Goal: Transaction & Acquisition: Purchase product/service

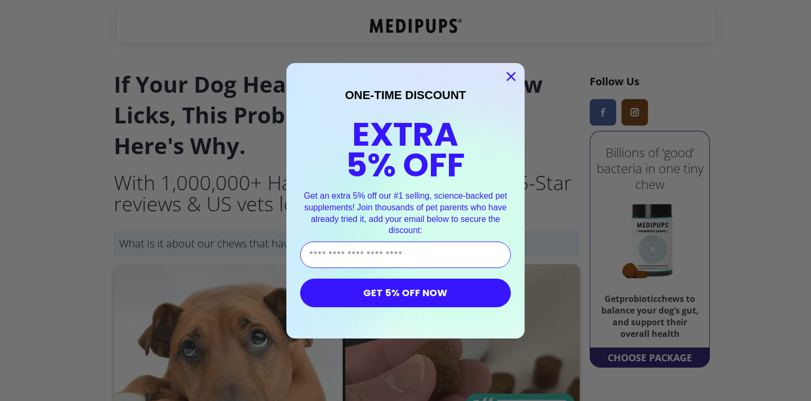
click at [512, 74] on circle "Close dialog" at bounding box center [511, 75] width 17 height 17
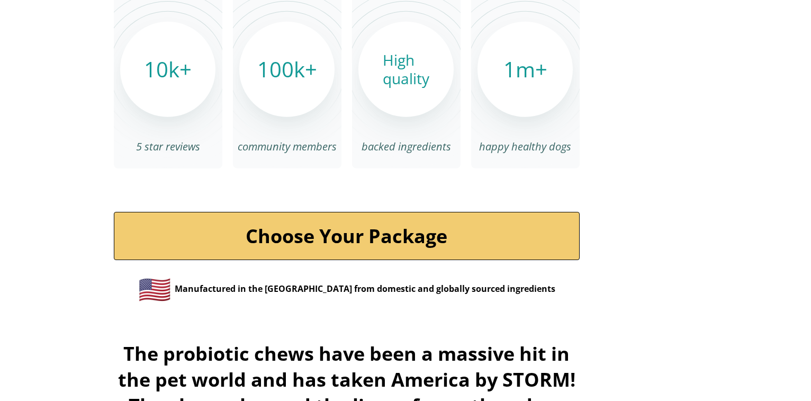
scroll to position [3610, 0]
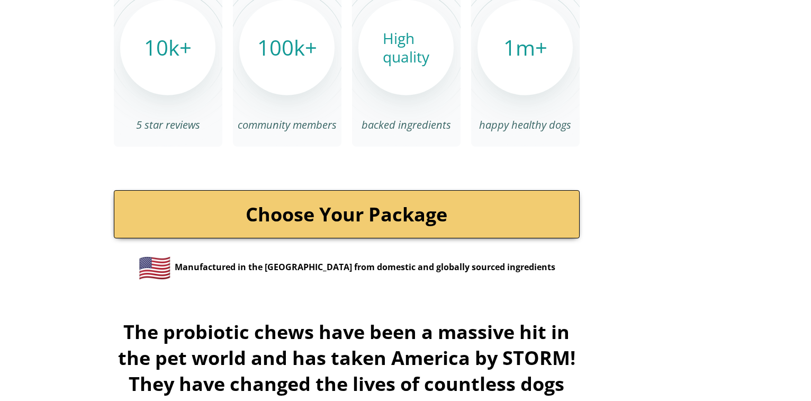
click at [392, 207] on link "Choose Your Package" at bounding box center [347, 214] width 466 height 48
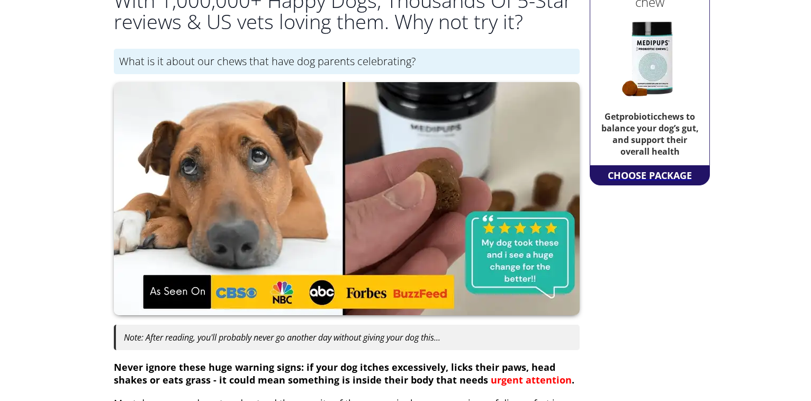
scroll to position [161, 0]
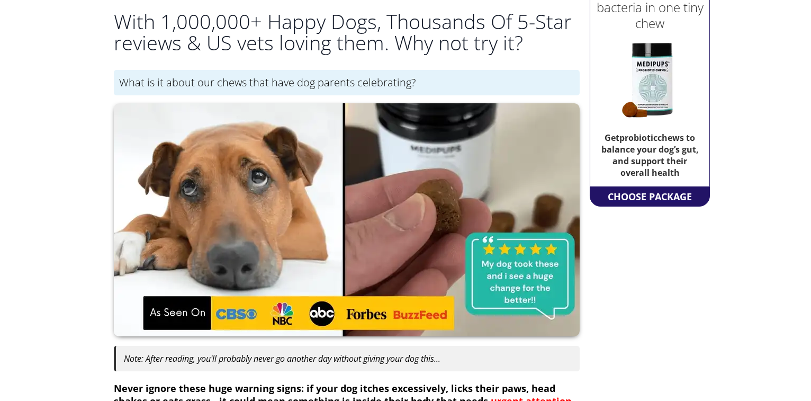
click at [634, 195] on div "CHOOSE PACKAGE" at bounding box center [649, 196] width 89 height 19
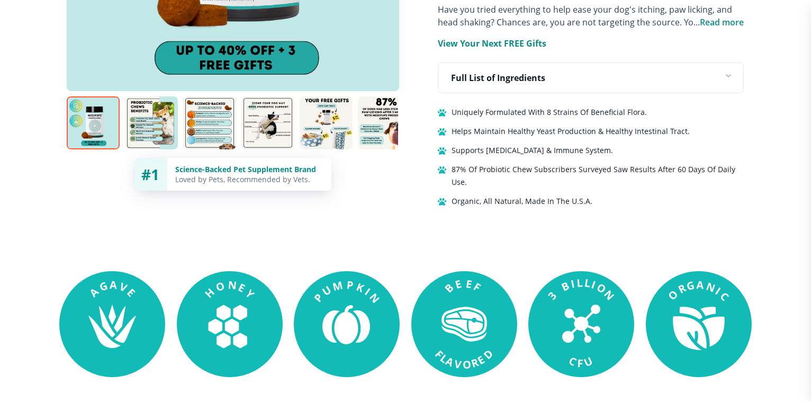
scroll to position [784, 0]
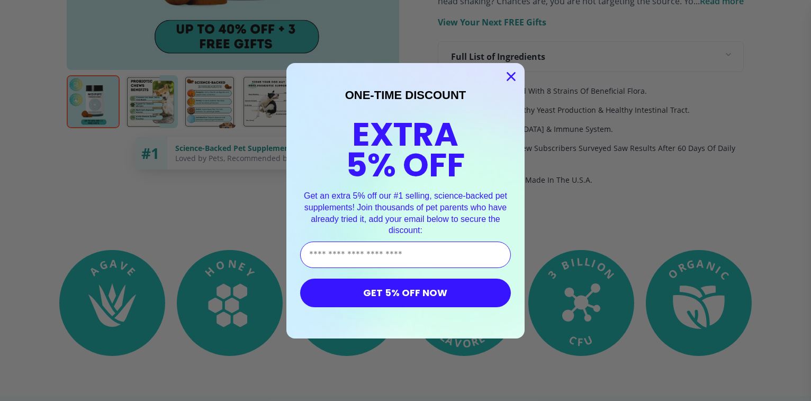
click at [510, 73] on circle "Close dialog" at bounding box center [511, 75] width 17 height 17
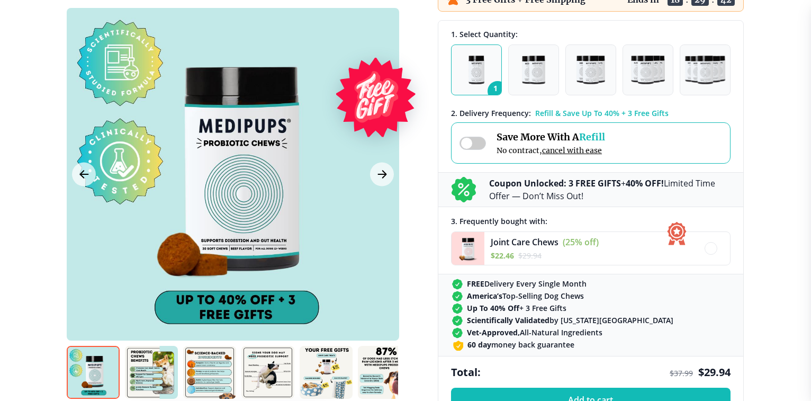
scroll to position [261, 0]
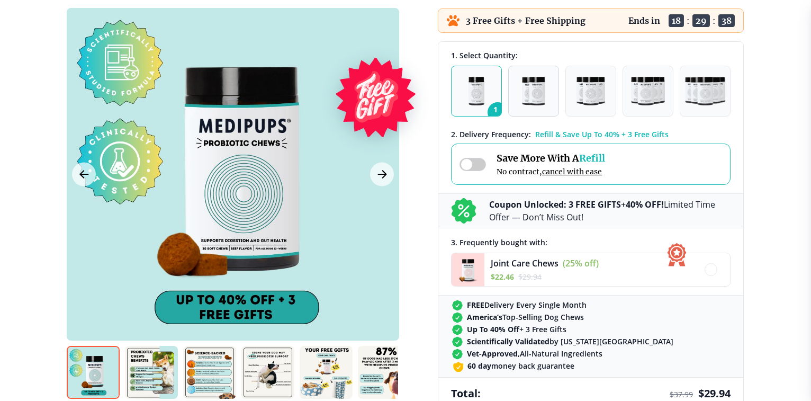
click at [541, 93] on img "button" at bounding box center [533, 91] width 23 height 29
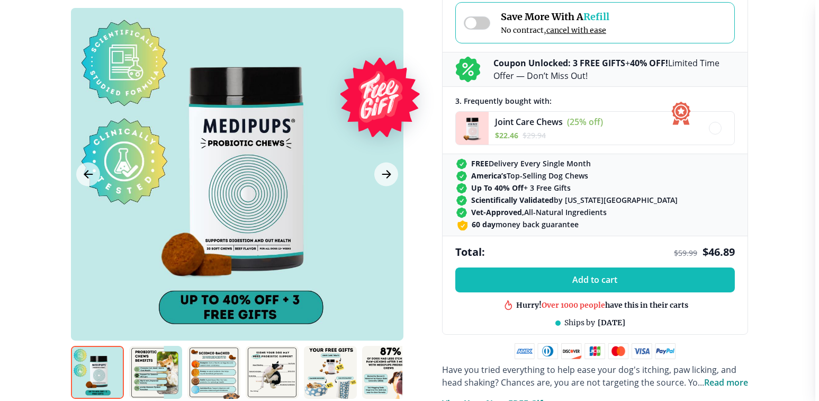
scroll to position [424, 0]
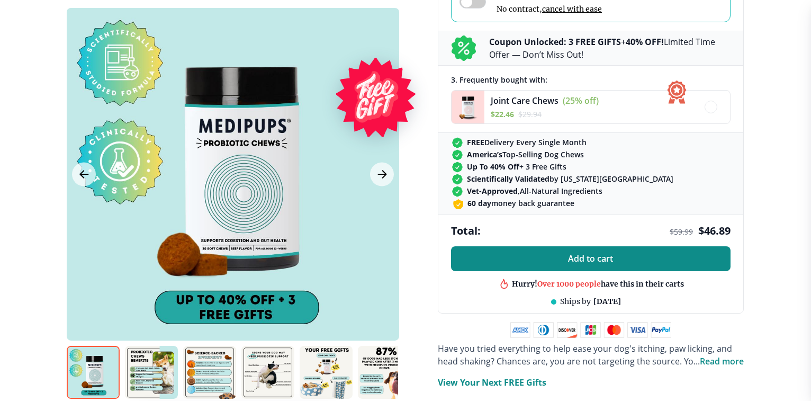
click at [592, 258] on span "Add to cart" at bounding box center [591, 259] width 45 height 10
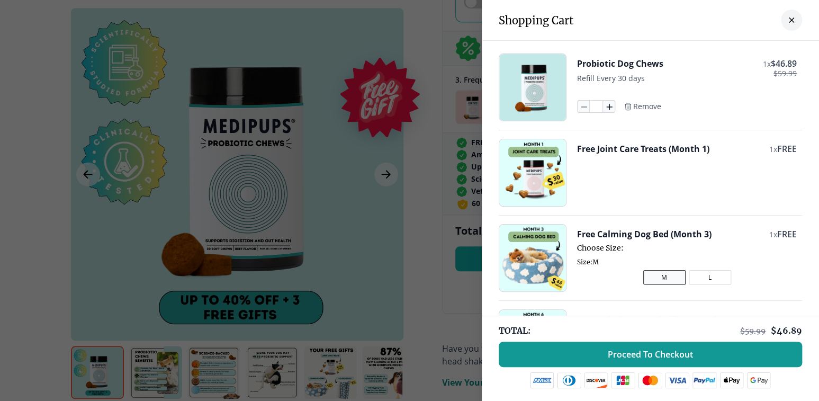
click at [604, 102] on icon "button" at bounding box center [609, 107] width 12 height 12
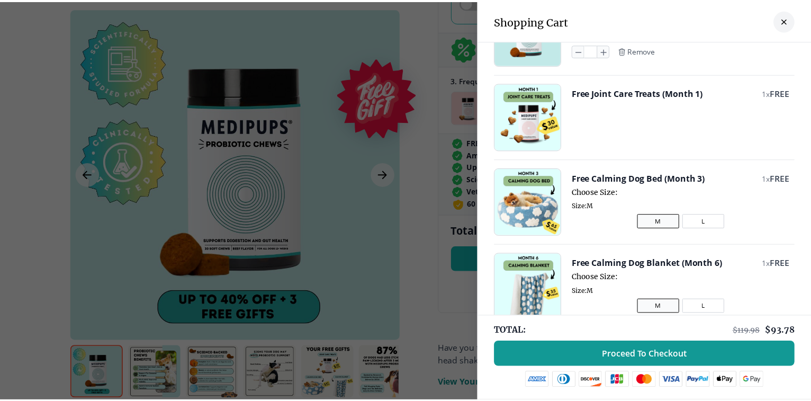
scroll to position [0, 0]
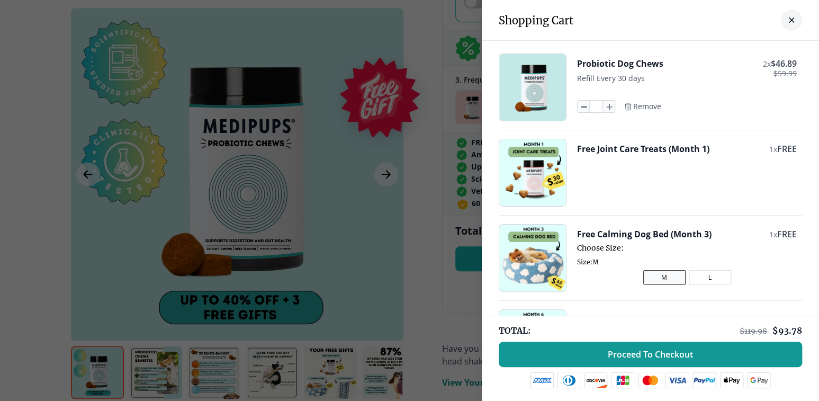
click at [581, 107] on icon "button" at bounding box center [583, 107] width 5 height 0
type input "*"
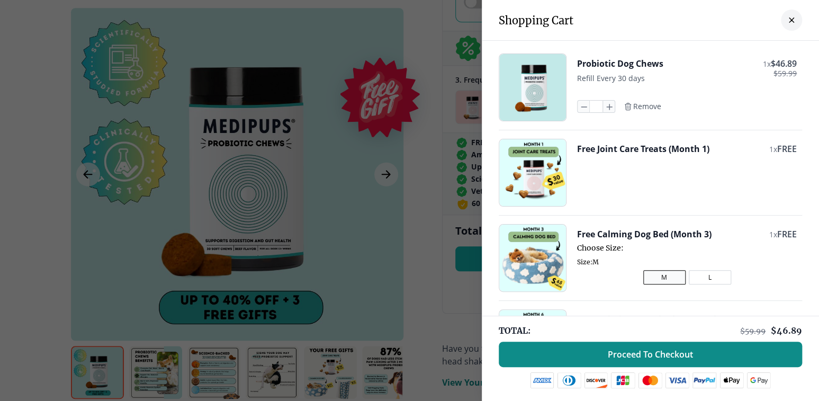
click at [671, 353] on span "Proceed To Checkout" at bounding box center [650, 354] width 85 height 11
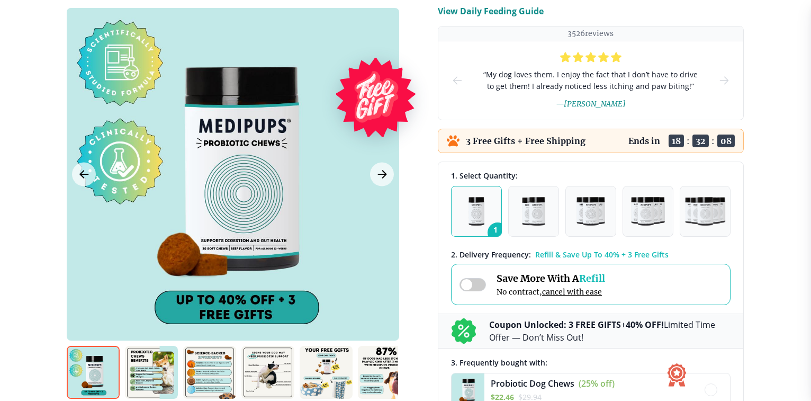
scroll to position [176, 0]
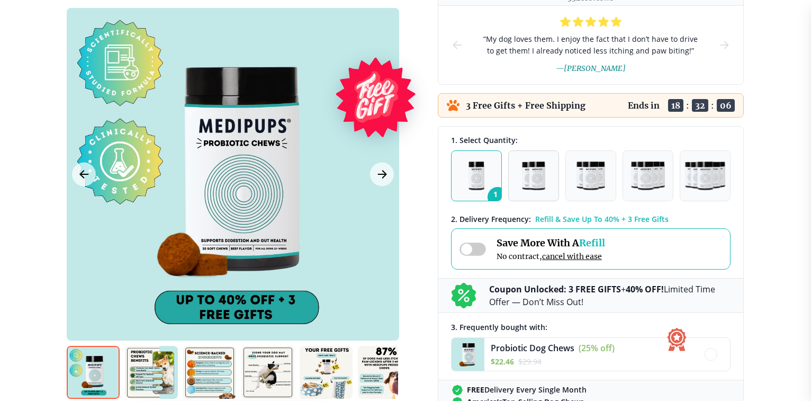
click at [531, 174] on img "button" at bounding box center [533, 176] width 23 height 29
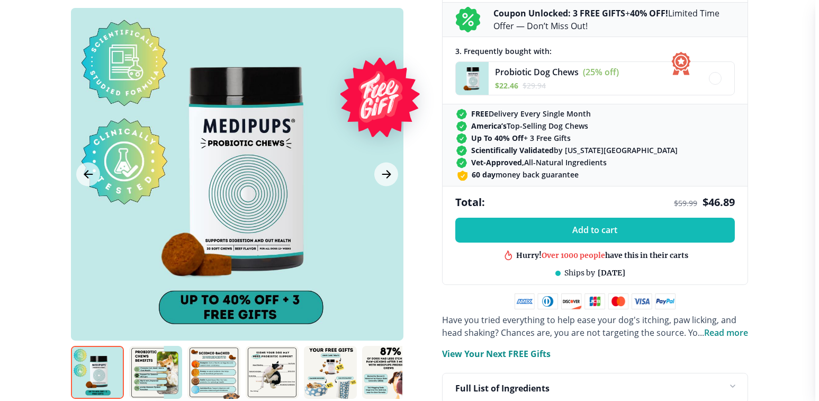
scroll to position [494, 0]
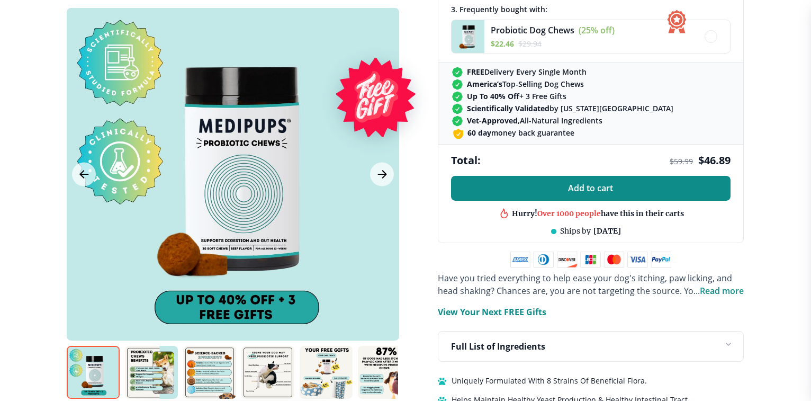
click at [576, 189] on span "Add to cart" at bounding box center [591, 188] width 45 height 10
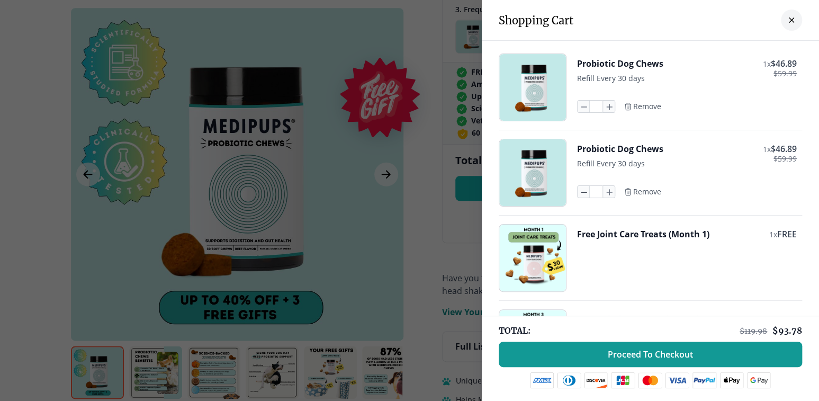
click at [578, 192] on icon "button" at bounding box center [584, 192] width 12 height 12
click at [578, 193] on icon "button" at bounding box center [584, 192] width 12 height 12
click at [641, 189] on span "Remove" at bounding box center [647, 192] width 28 height 10
